Goal: Communication & Community: Connect with others

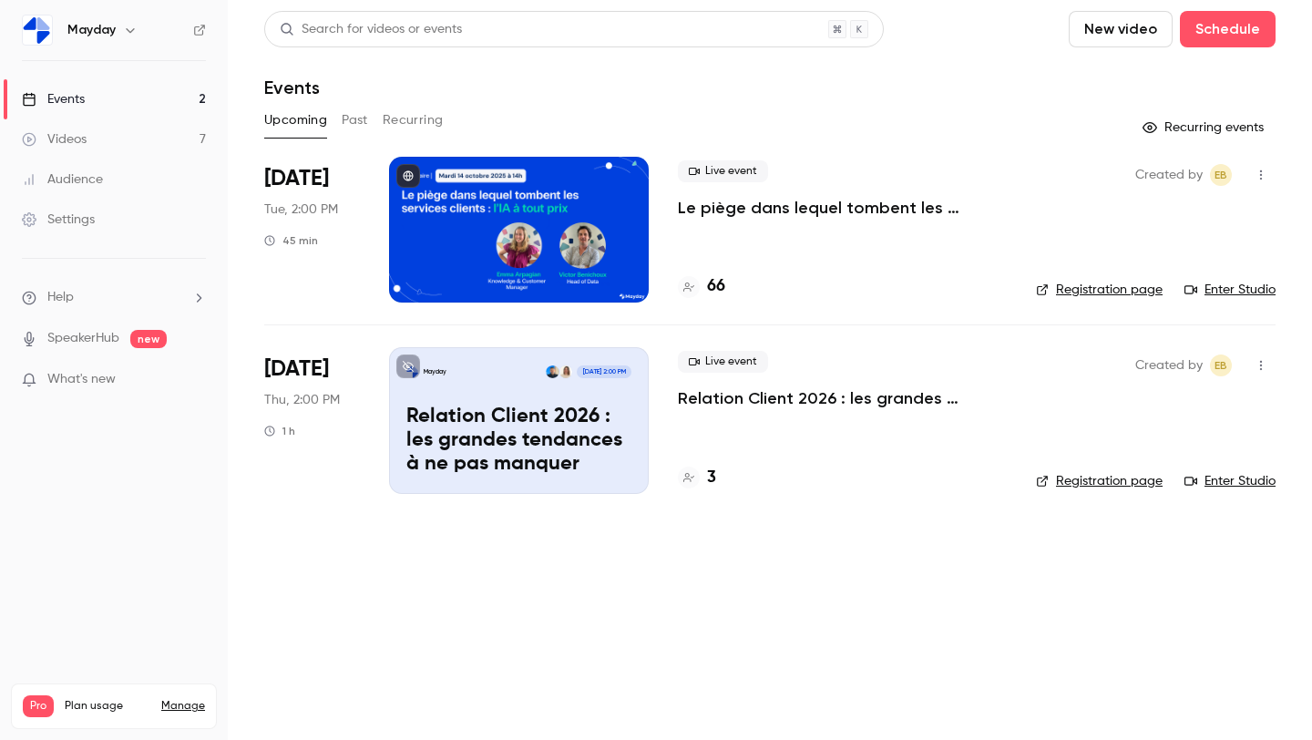
click at [1225, 297] on link "Enter Studio" at bounding box center [1230, 290] width 91 height 18
click at [1265, 176] on icon "button" at bounding box center [1261, 175] width 15 height 13
click at [1193, 266] on div "Invite to Studio" at bounding box center [1191, 269] width 139 height 18
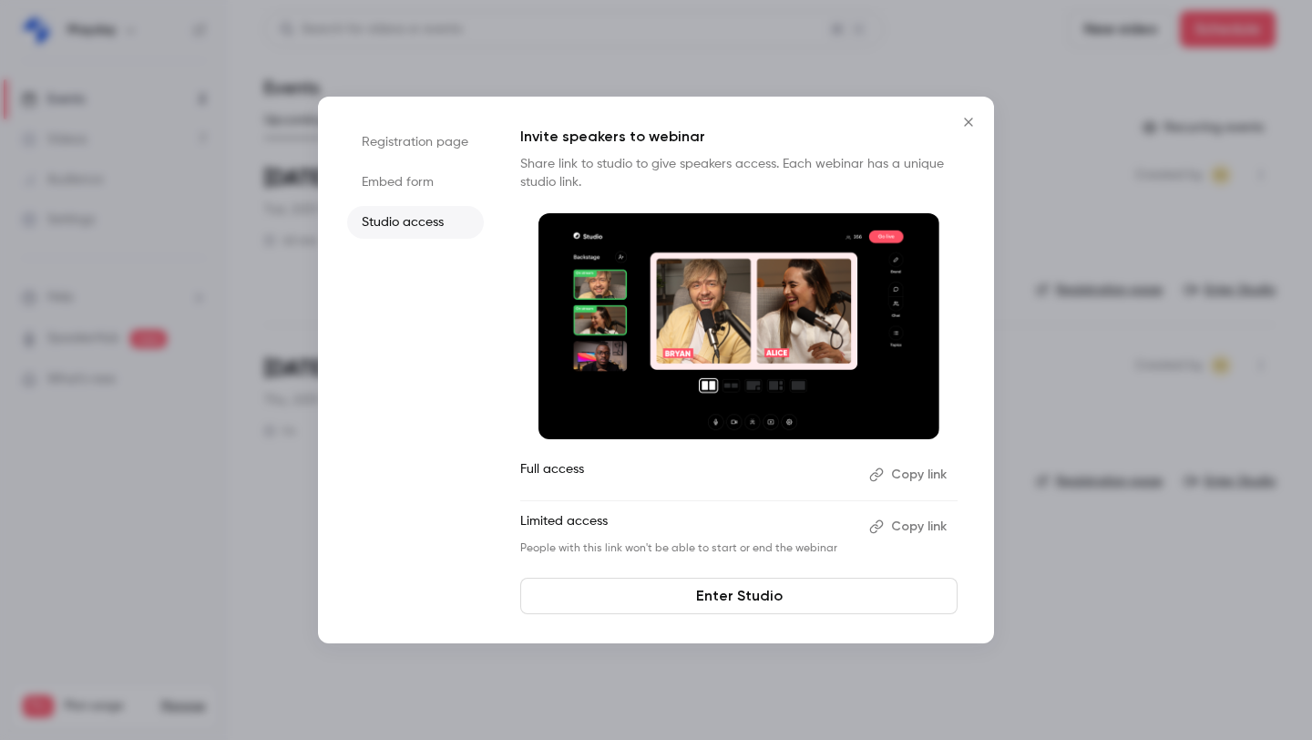
click at [909, 528] on button "Copy link" at bounding box center [910, 526] width 96 height 29
click at [1155, 270] on div at bounding box center [656, 370] width 1312 height 740
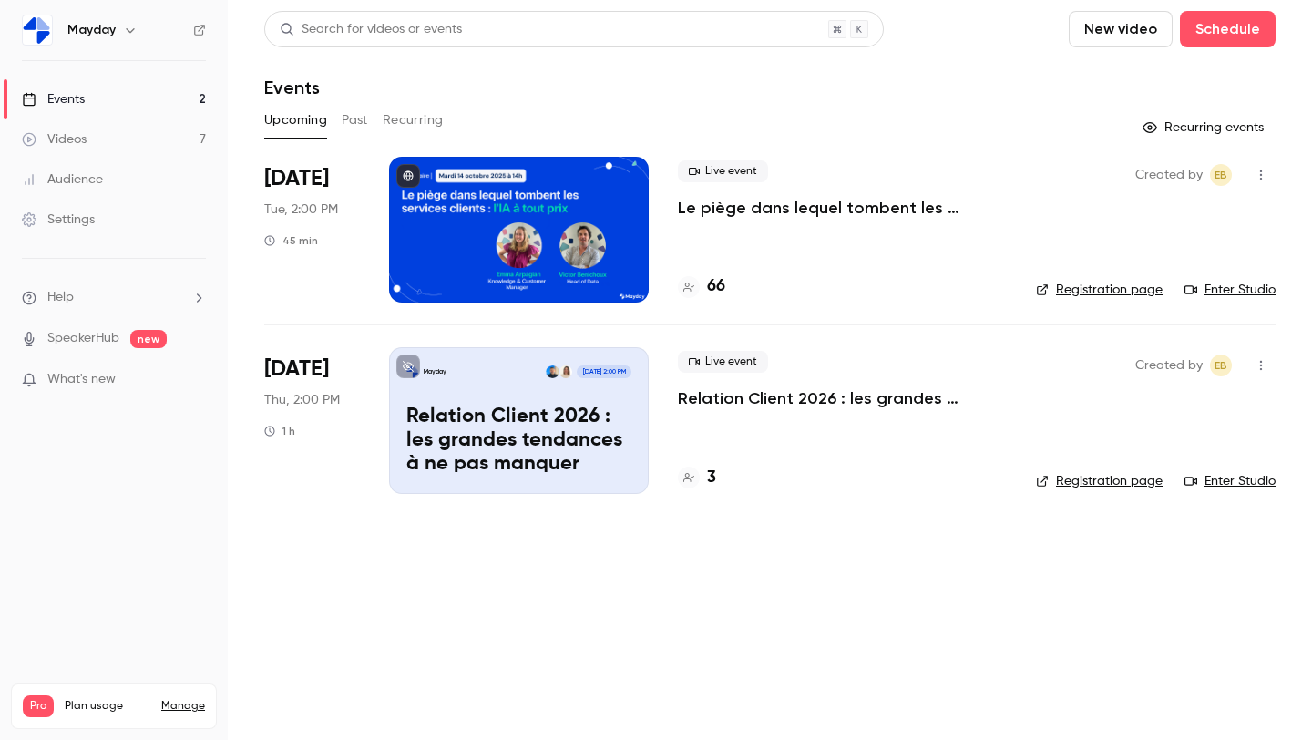
click at [363, 127] on button "Past" at bounding box center [355, 120] width 26 height 29
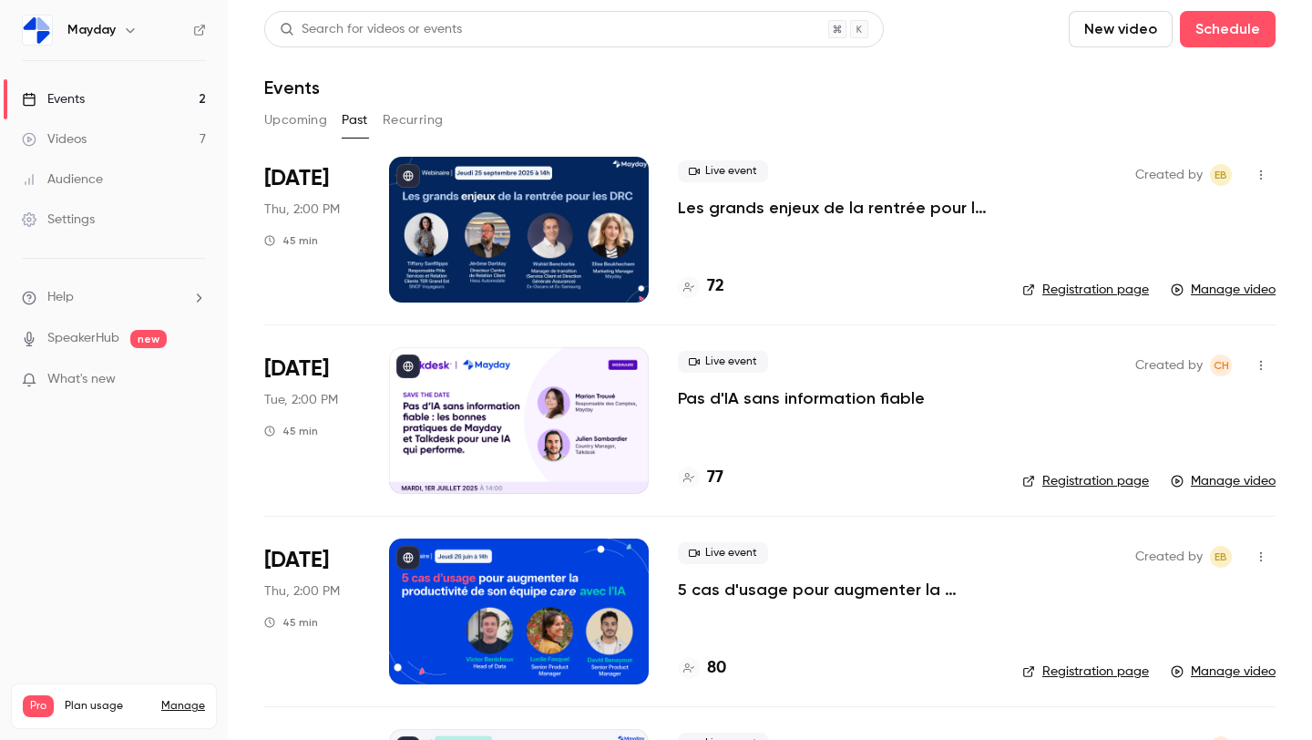
click at [489, 238] on div at bounding box center [519, 230] width 260 height 146
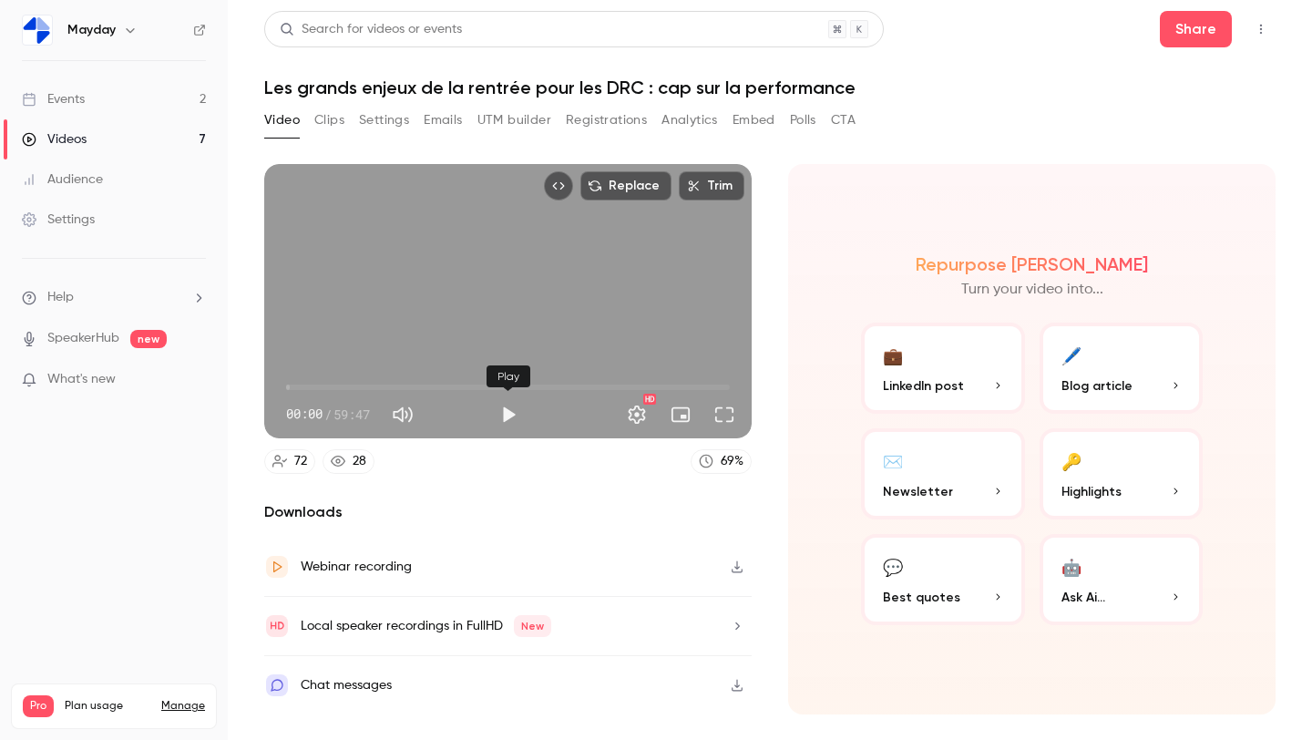
click at [500, 418] on button "Play" at bounding box center [508, 414] width 36 height 36
click at [724, 423] on button "Full screen" at bounding box center [724, 414] width 36 height 36
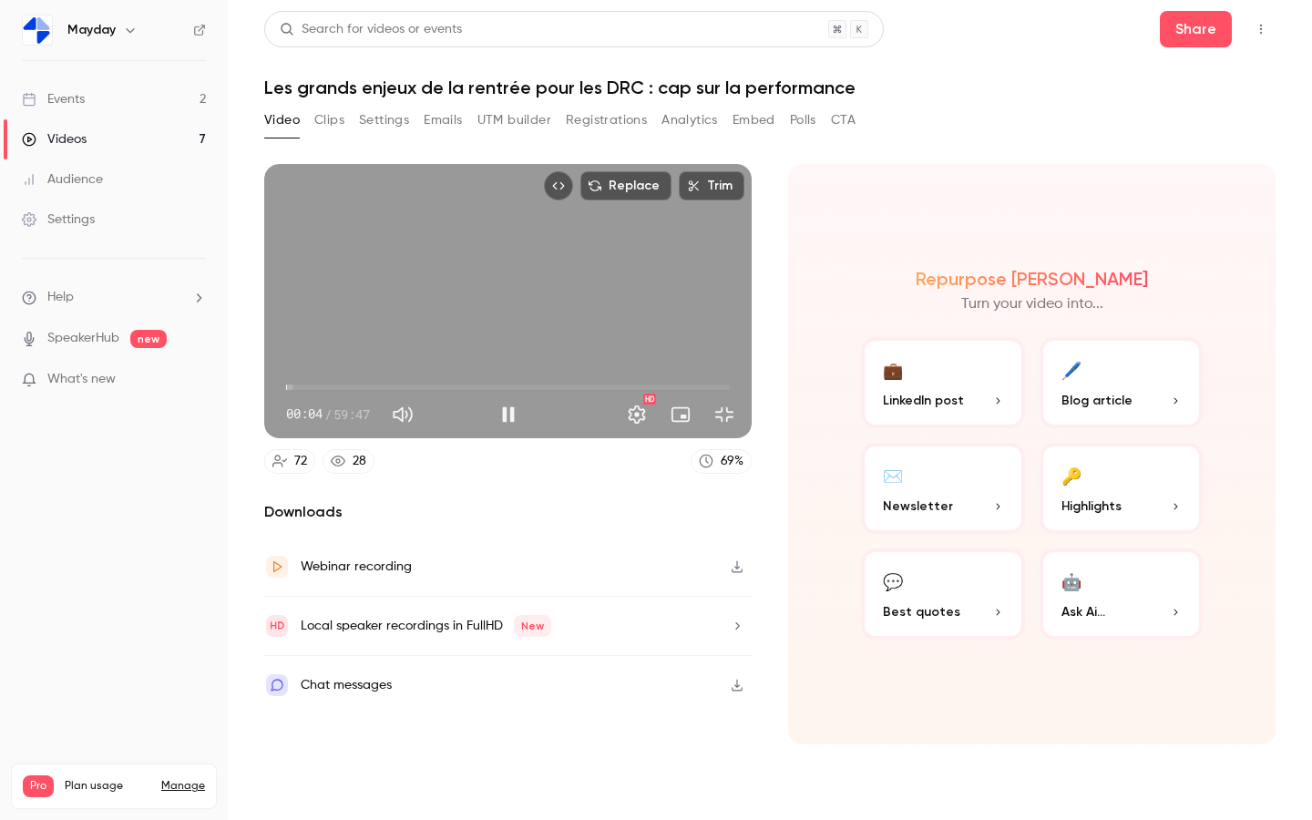
type input "***"
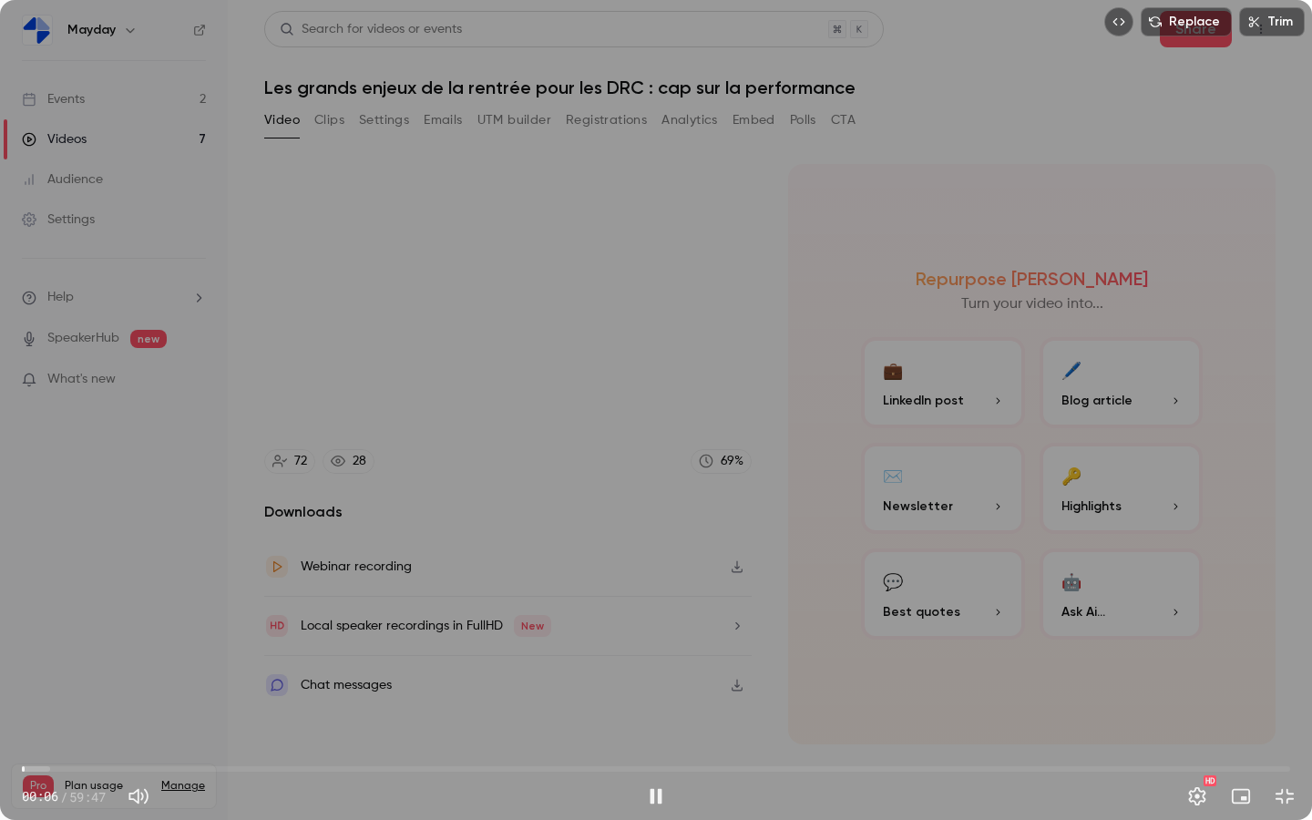
click at [40, 739] on span "00:06" at bounding box center [656, 769] width 1268 height 29
click at [60, 739] on span "00:51" at bounding box center [656, 769] width 1268 height 29
click at [84, 739] on span "01:48" at bounding box center [656, 769] width 1268 height 29
click at [98, 739] on span "03:33" at bounding box center [656, 769] width 1268 height 29
click at [126, 739] on span "03:34" at bounding box center [656, 769] width 1268 height 29
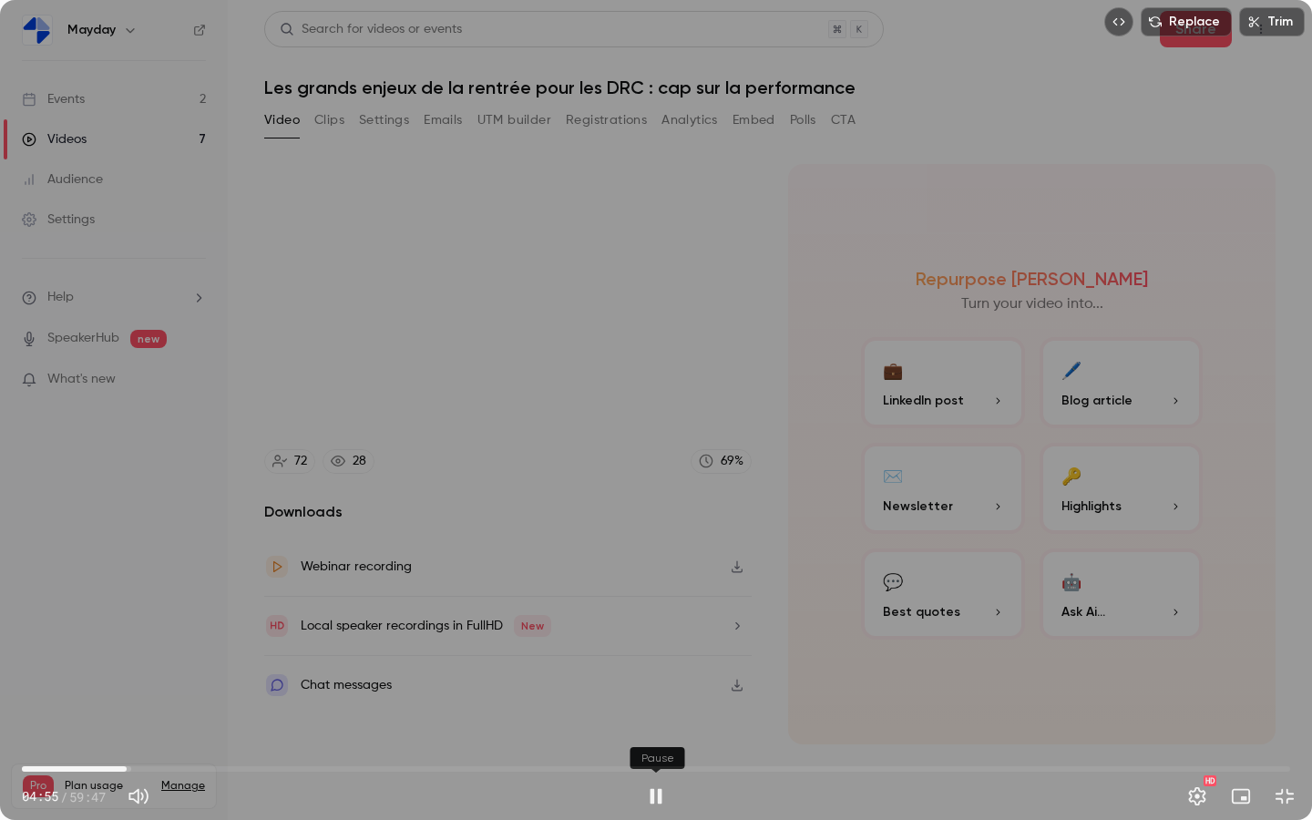
click at [648, 739] on button "Pause" at bounding box center [656, 796] width 36 height 36
type input "*****"
click at [1288, 739] on button "Exit full screen" at bounding box center [1285, 796] width 36 height 36
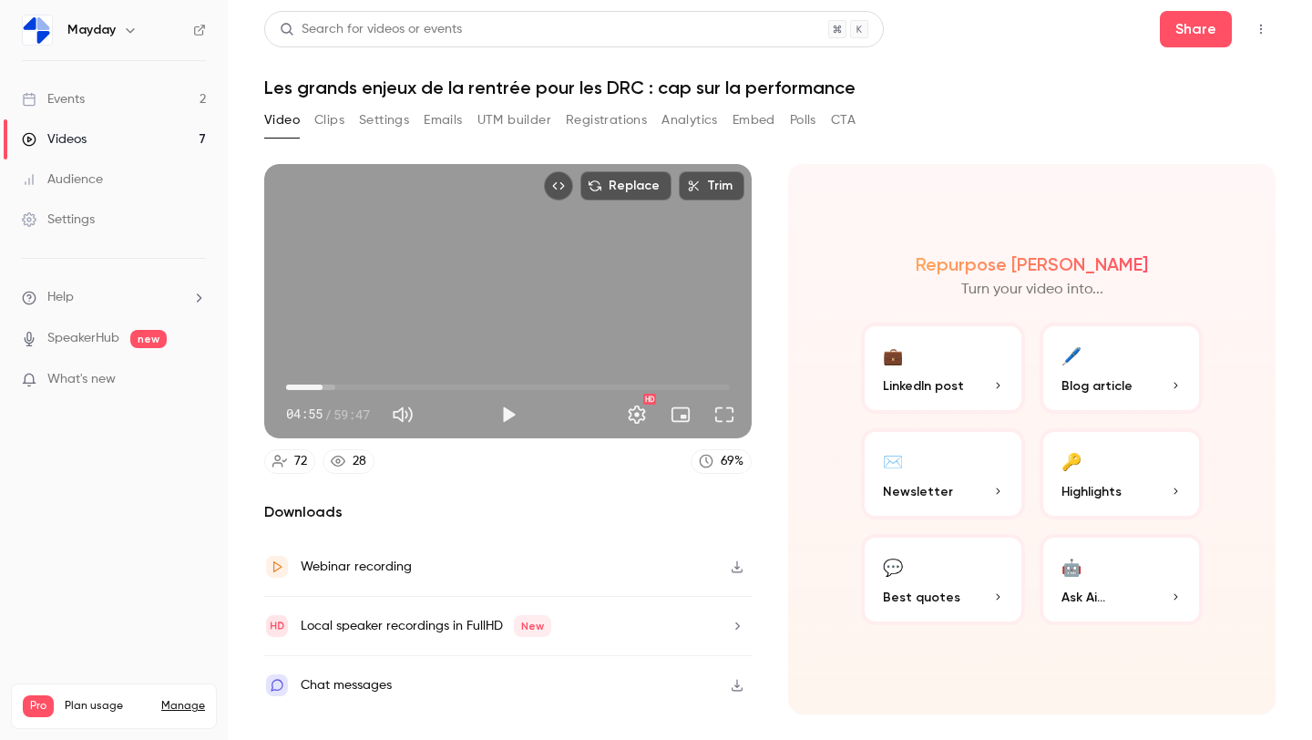
click at [131, 102] on link "Events 2" at bounding box center [114, 99] width 228 height 40
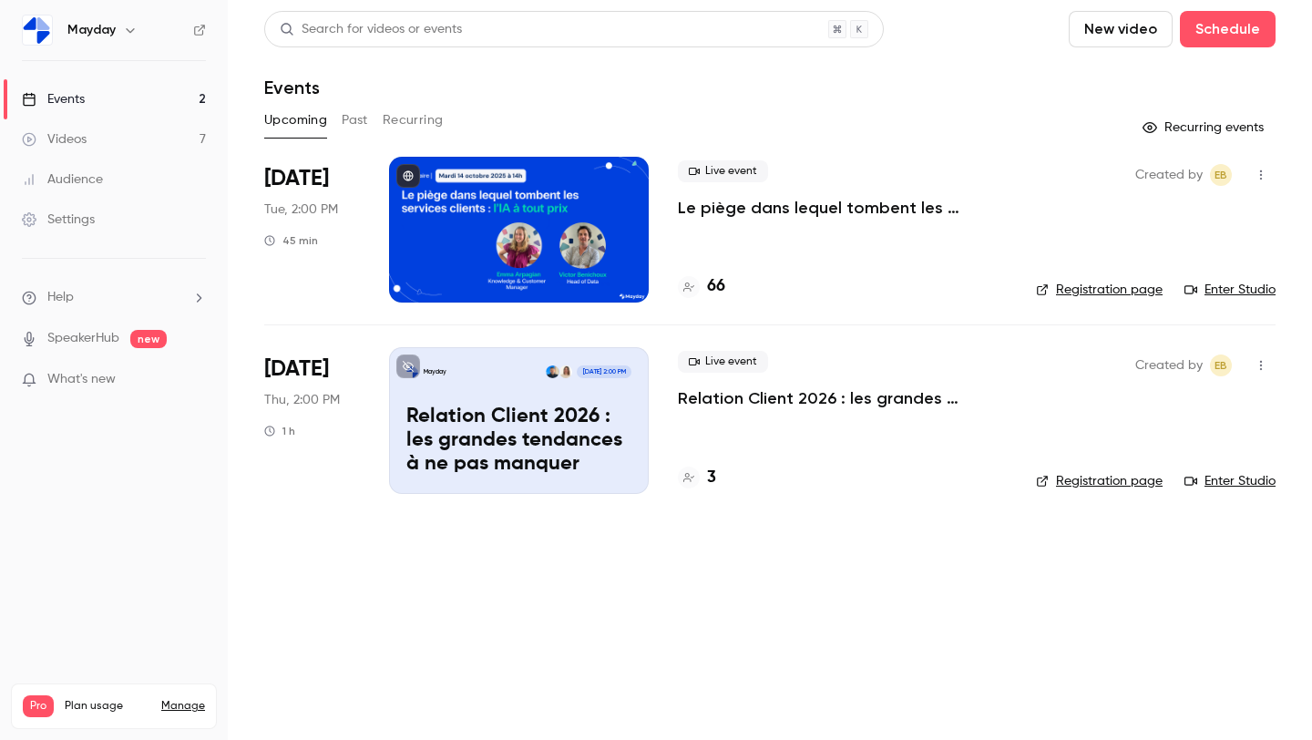
click at [134, 129] on link "Videos 7" at bounding box center [114, 139] width 228 height 40
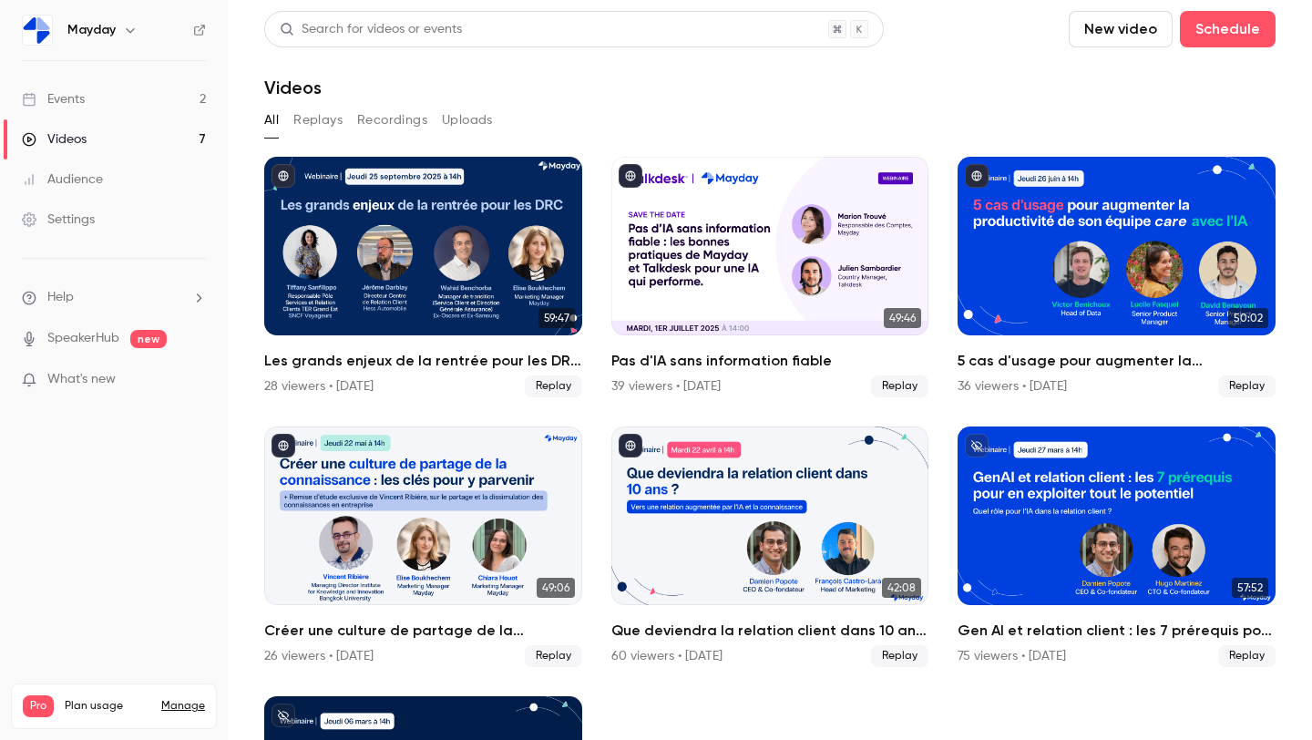
click at [122, 91] on link "Events 2" at bounding box center [114, 99] width 228 height 40
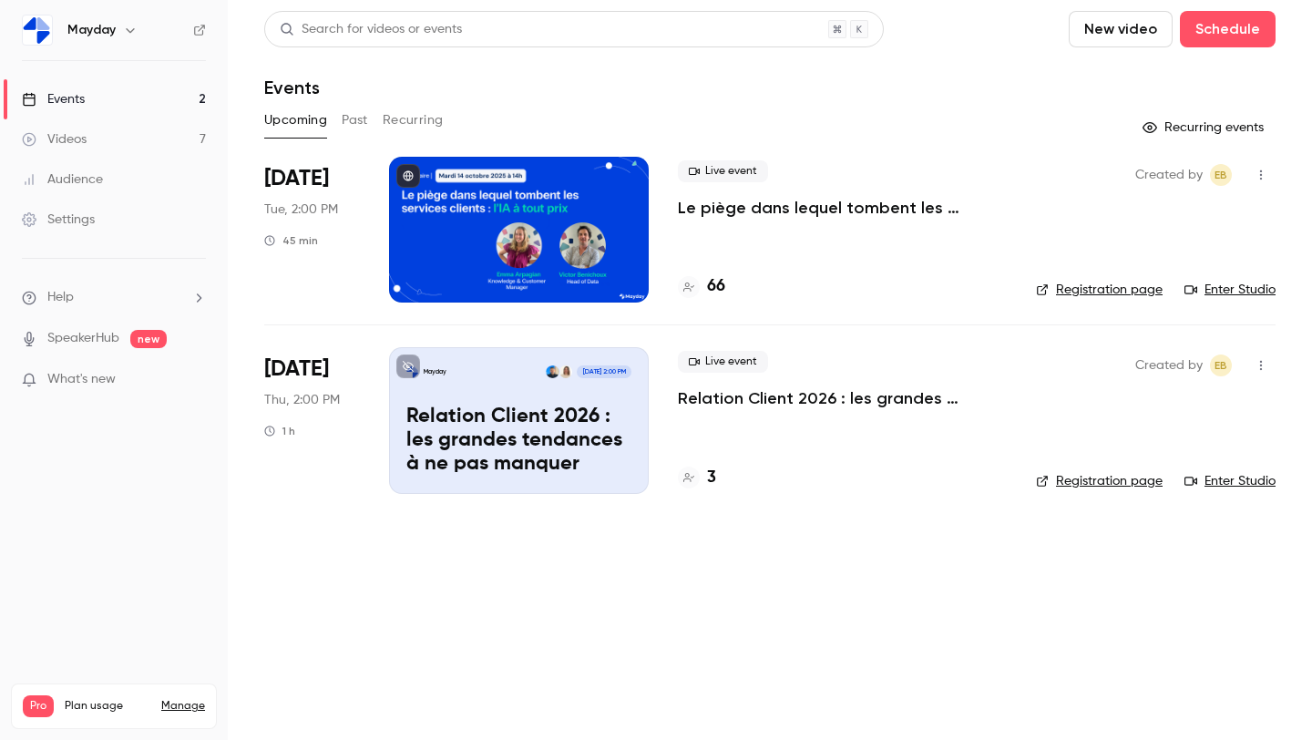
click at [1227, 291] on link "Enter Studio" at bounding box center [1230, 290] width 91 height 18
